Goal: Find specific page/section: Find specific page/section

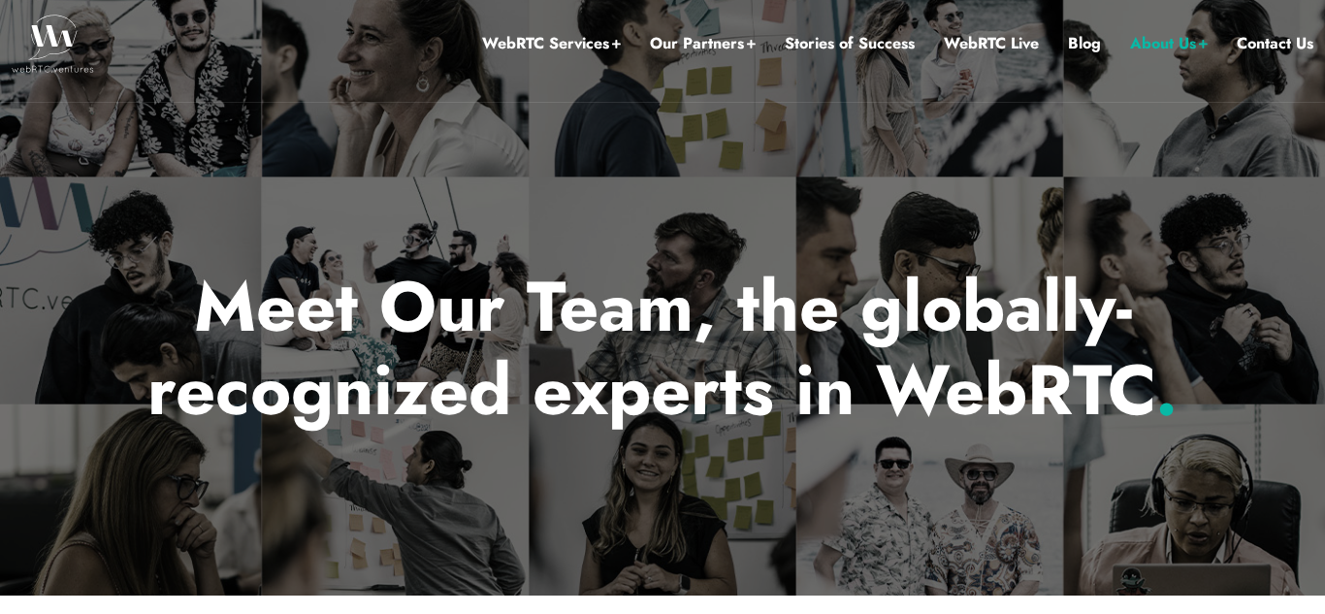
scroll to position [22, 0]
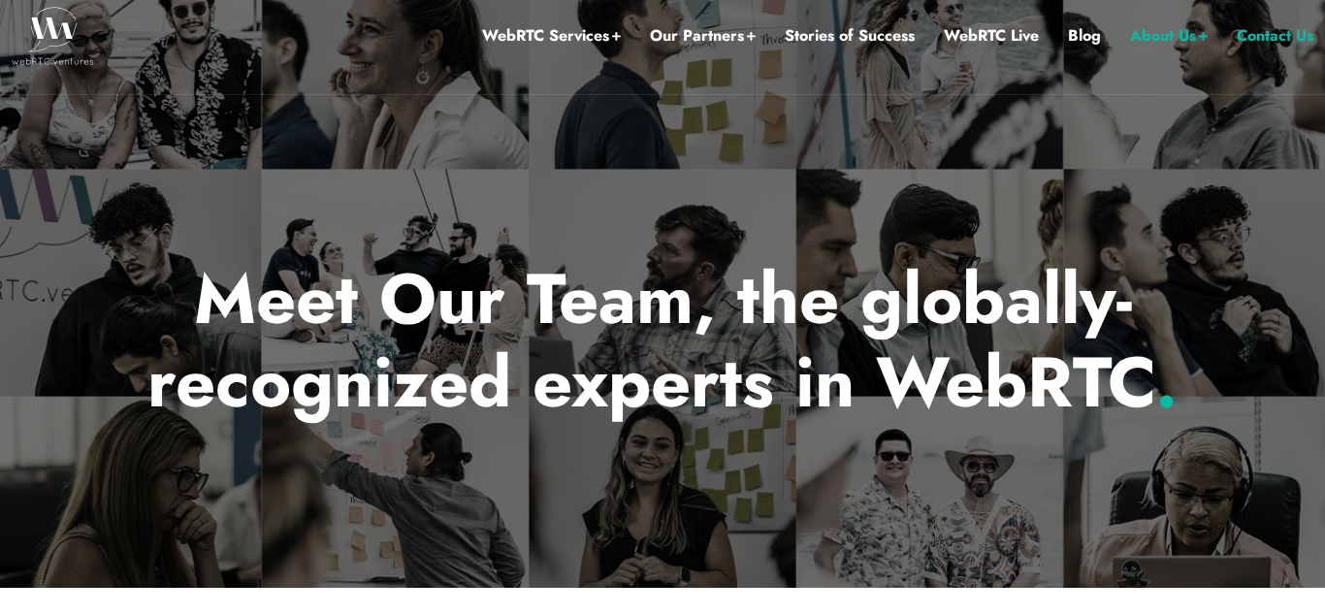
click at [1259, 39] on link "Contact Us" at bounding box center [1275, 35] width 77 height 25
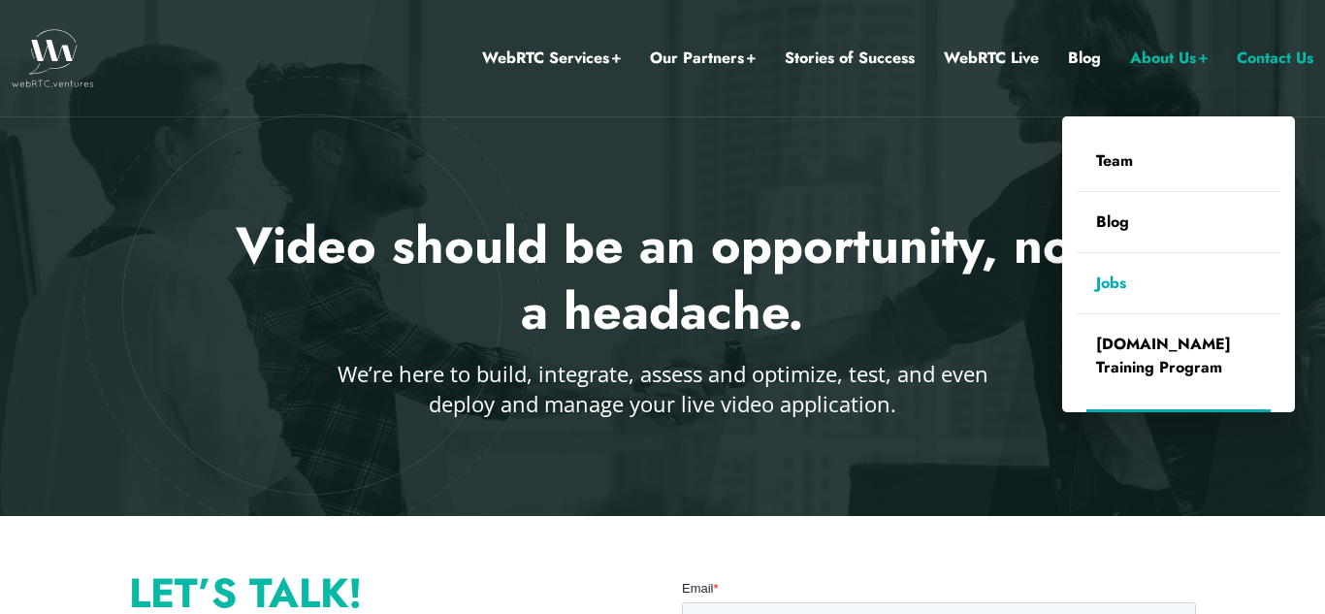
click at [1121, 295] on link "Jobs" at bounding box center [1179, 283] width 204 height 60
